Goal: Register for event/course

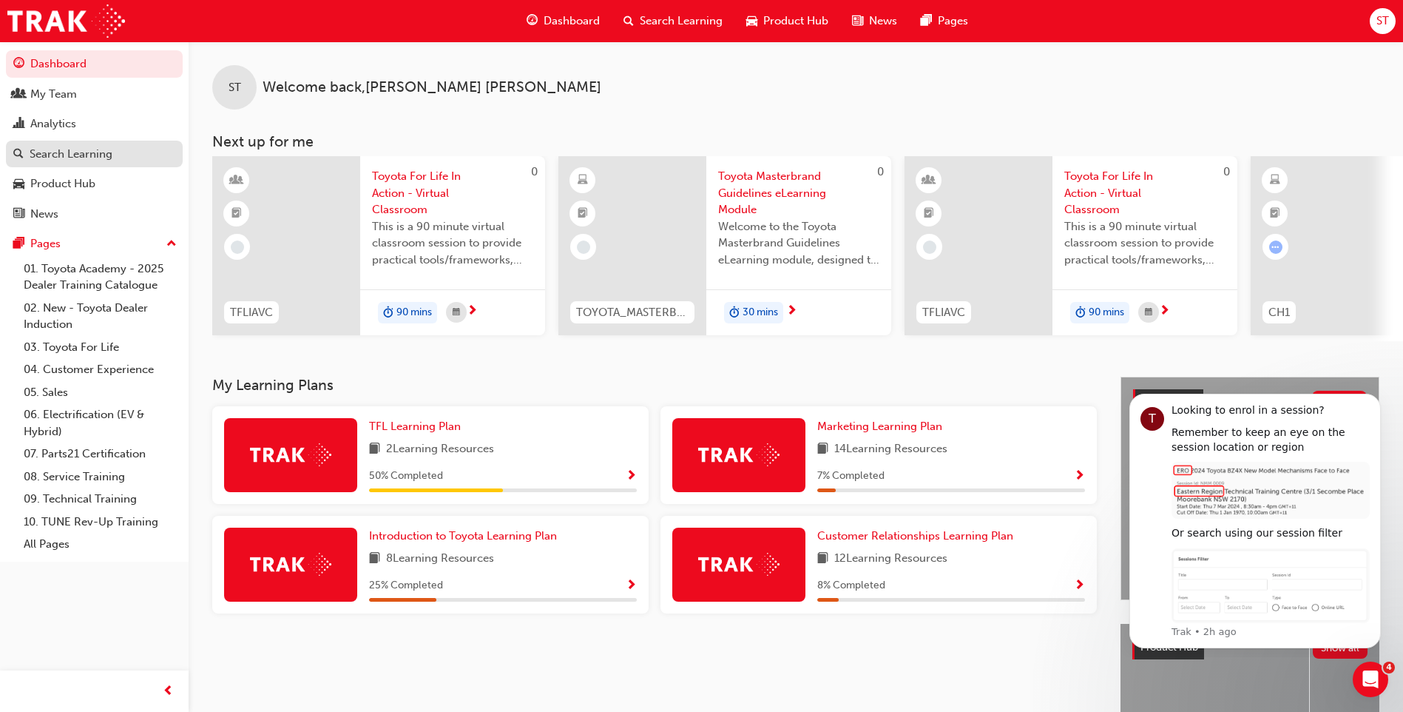
click at [52, 161] on div "Search Learning" at bounding box center [71, 154] width 83 height 17
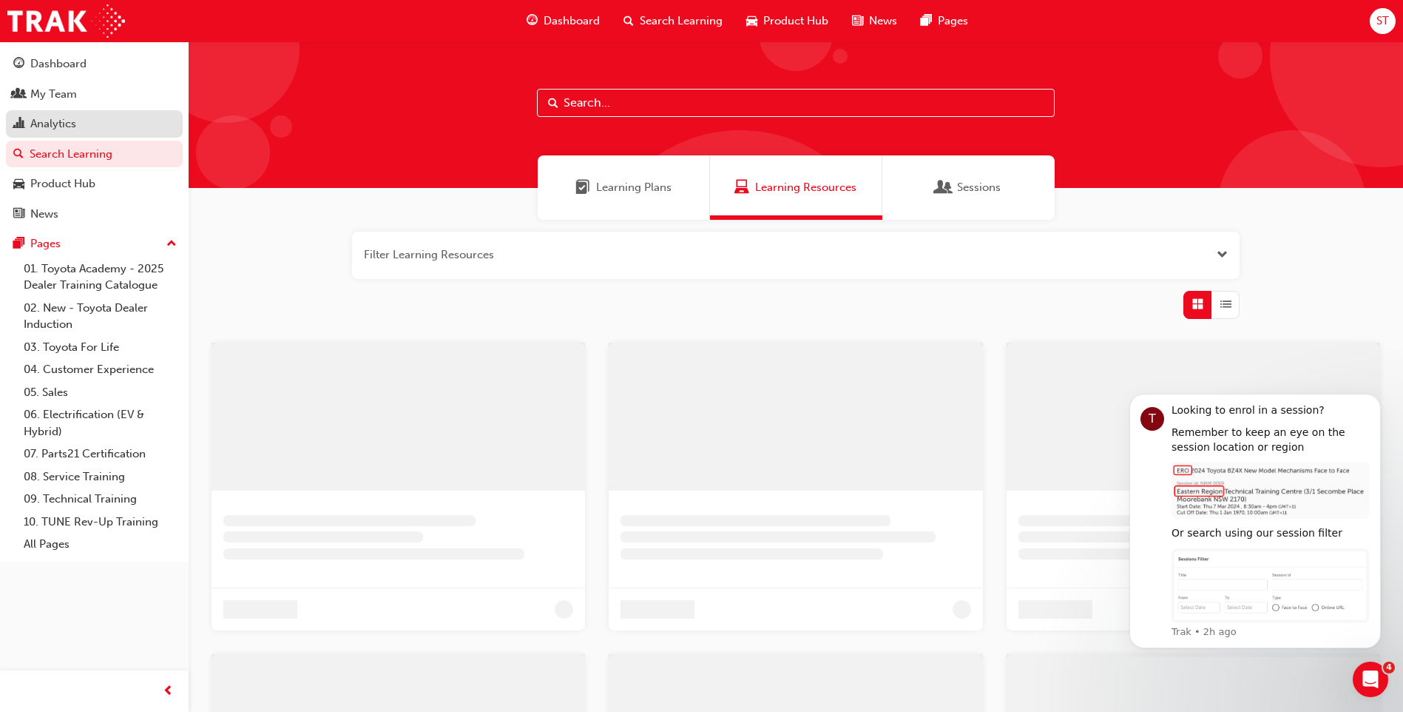
click at [73, 123] on div "Analytics" at bounding box center [53, 123] width 46 height 17
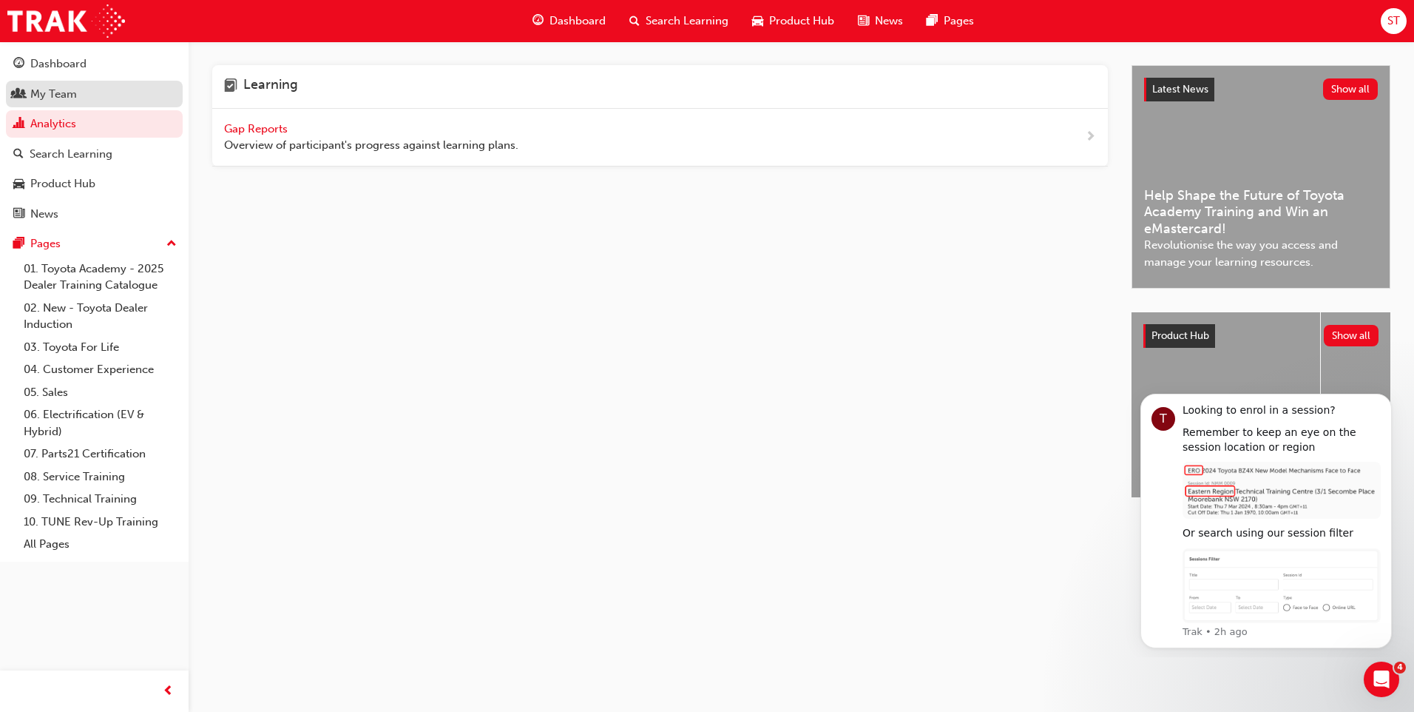
click at [95, 95] on div "My Team" at bounding box center [94, 94] width 162 height 18
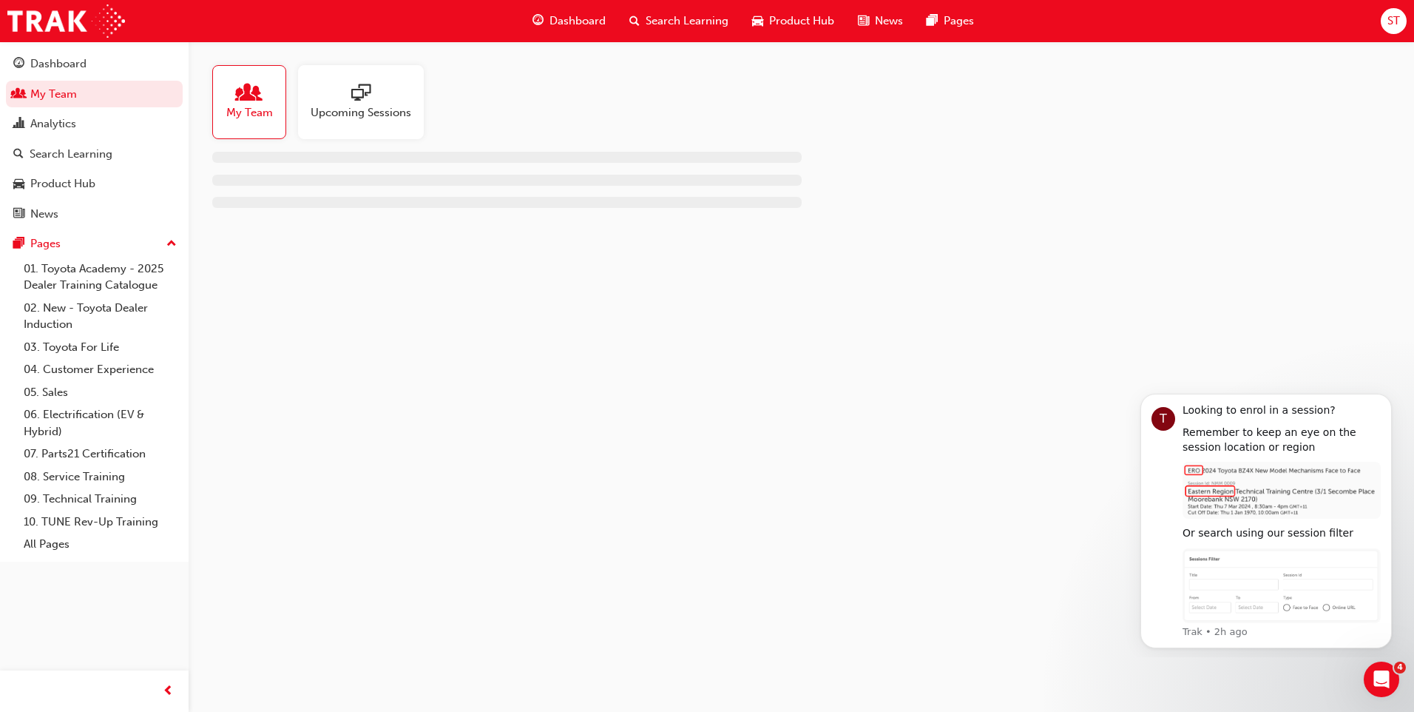
click at [362, 84] on span "sessionType_ONLINE_URL-icon" at bounding box center [360, 94] width 19 height 21
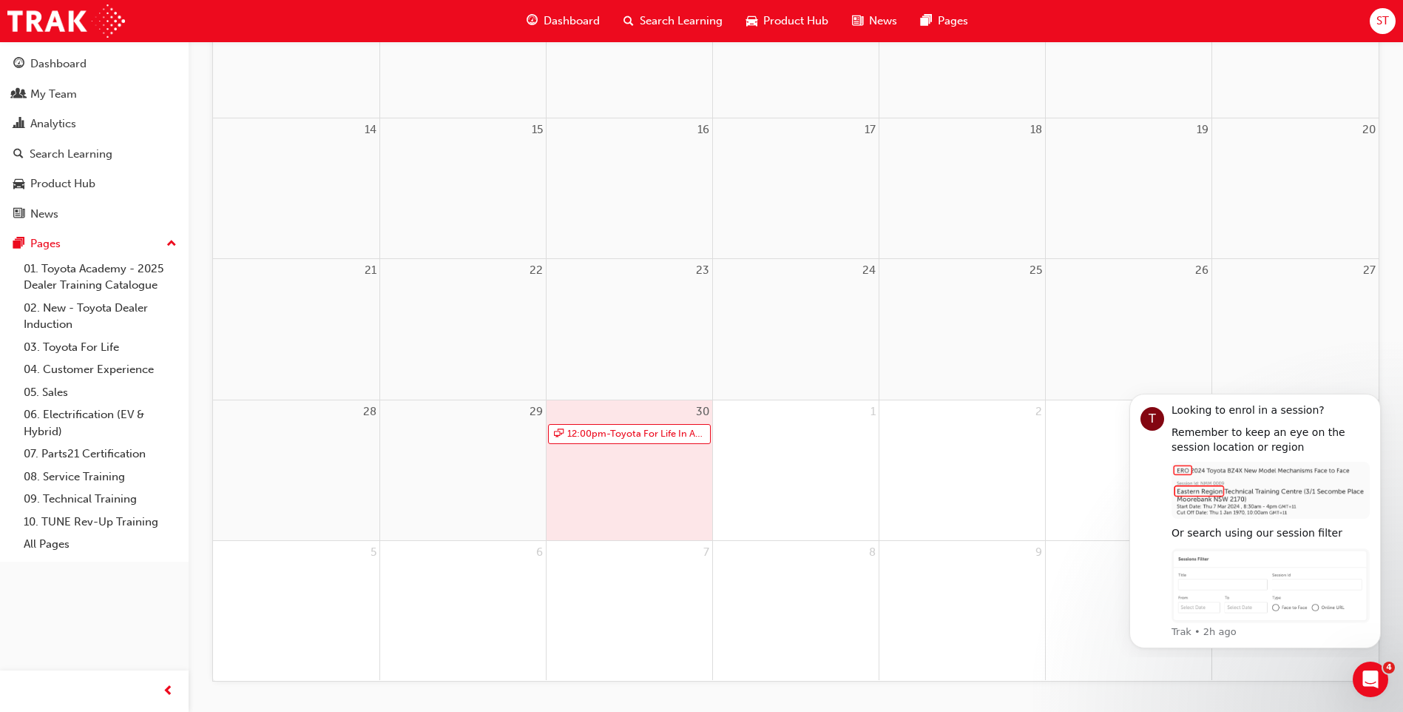
scroll to position [467, 0]
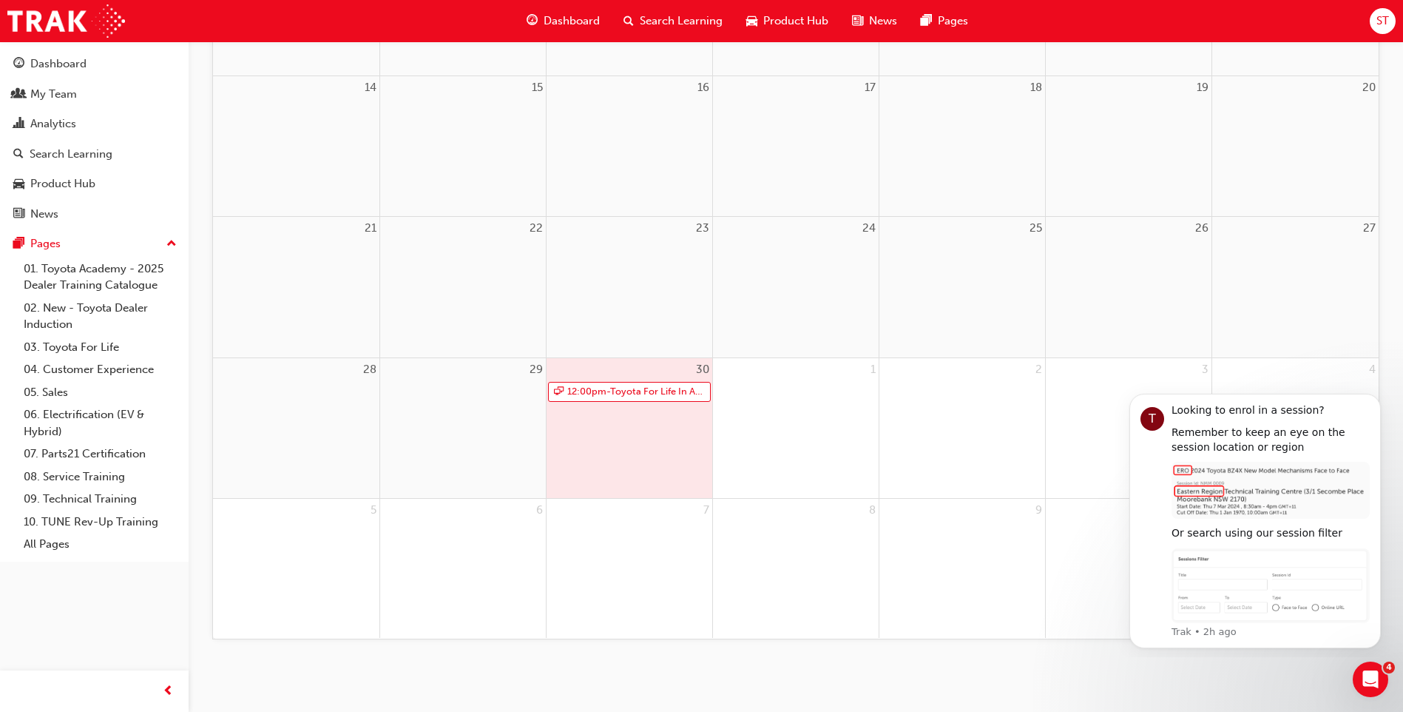
click at [610, 402] on div "12:00pm - Toyota For Life In Action - Virtual Classroom" at bounding box center [630, 392] width 166 height 22
click at [612, 389] on link "12:00pm - Toyota For Life In Action - Virtual Classroom" at bounding box center [629, 392] width 163 height 20
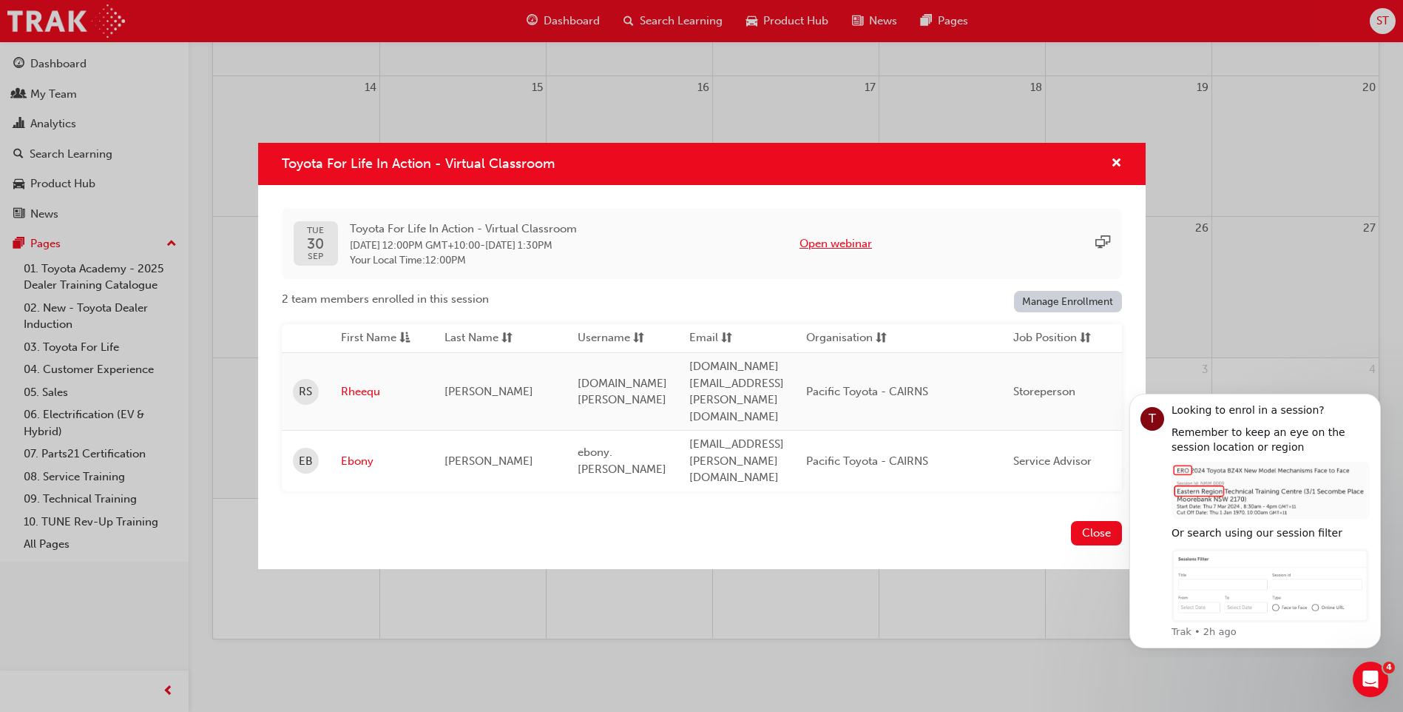
click at [840, 252] on button "Open webinar" at bounding box center [836, 243] width 72 height 17
